Goal: Task Accomplishment & Management: Use online tool/utility

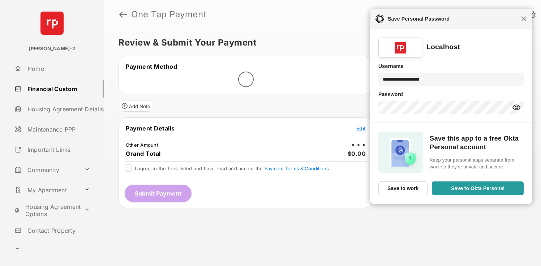
click at [524, 19] on span "Close" at bounding box center [523, 18] width 5 height 5
